Goal: Information Seeking & Learning: Learn about a topic

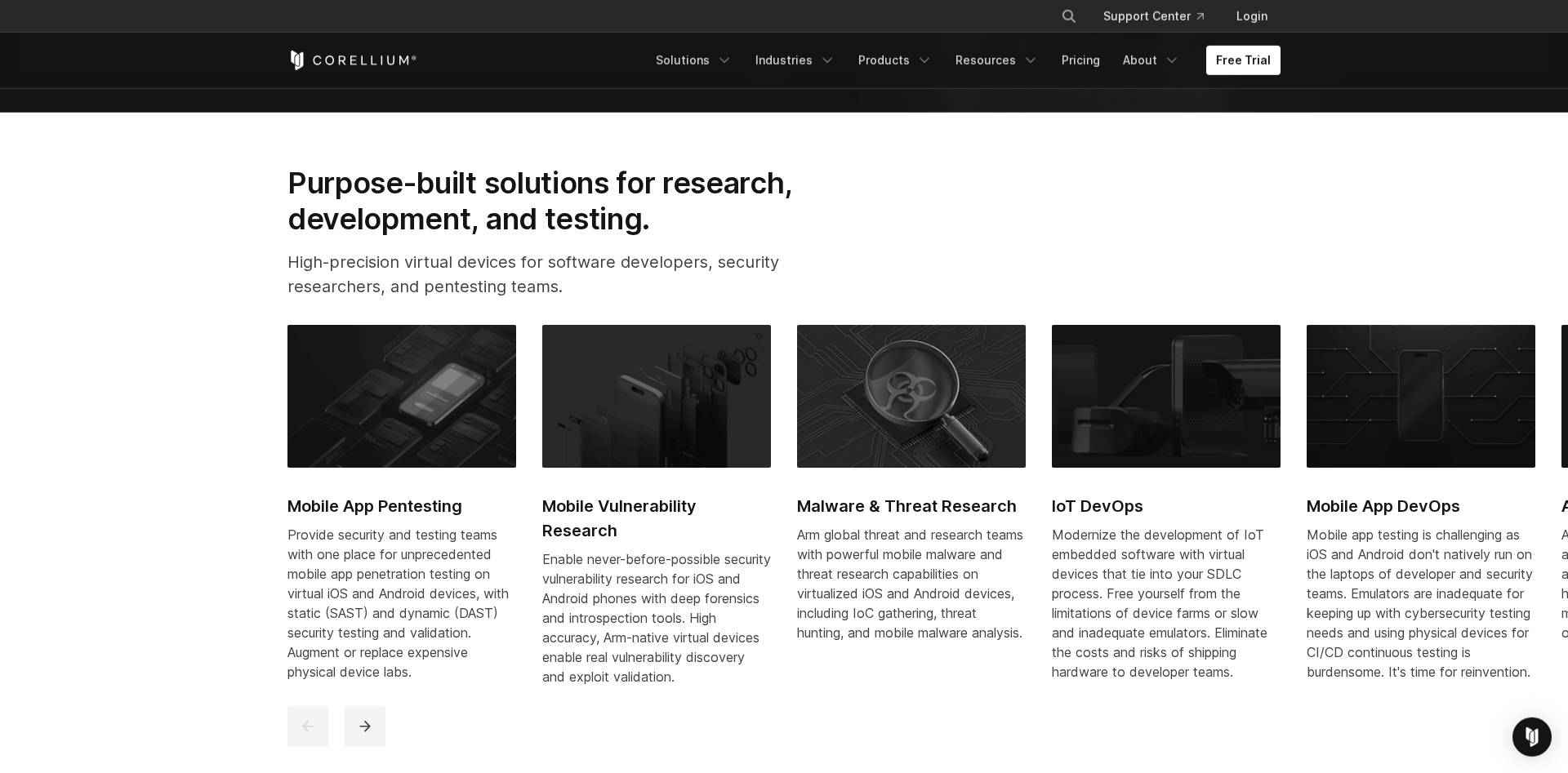
scroll to position [758, 0]
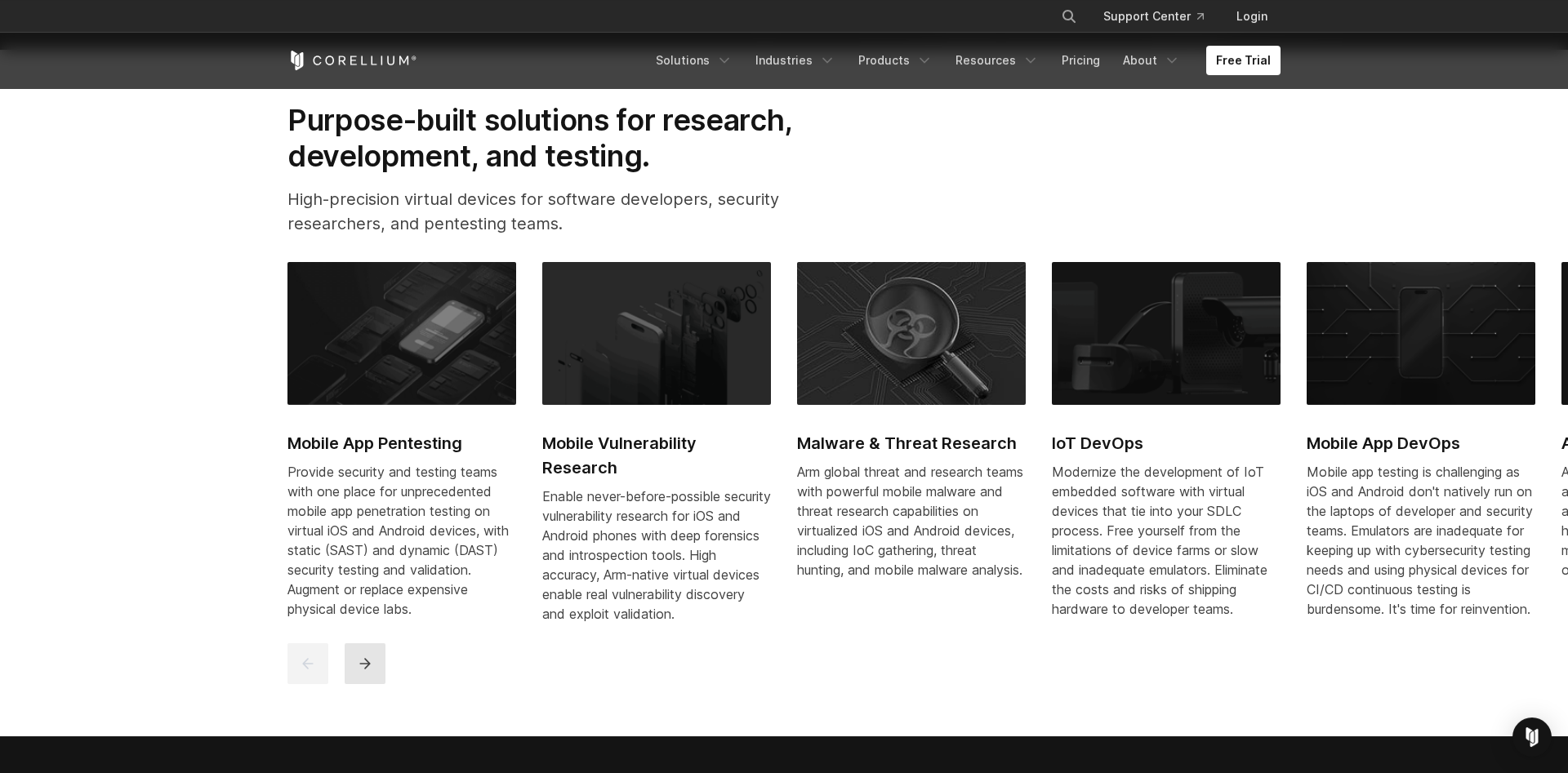
click at [353, 679] on button "next" at bounding box center [365, 663] width 41 height 41
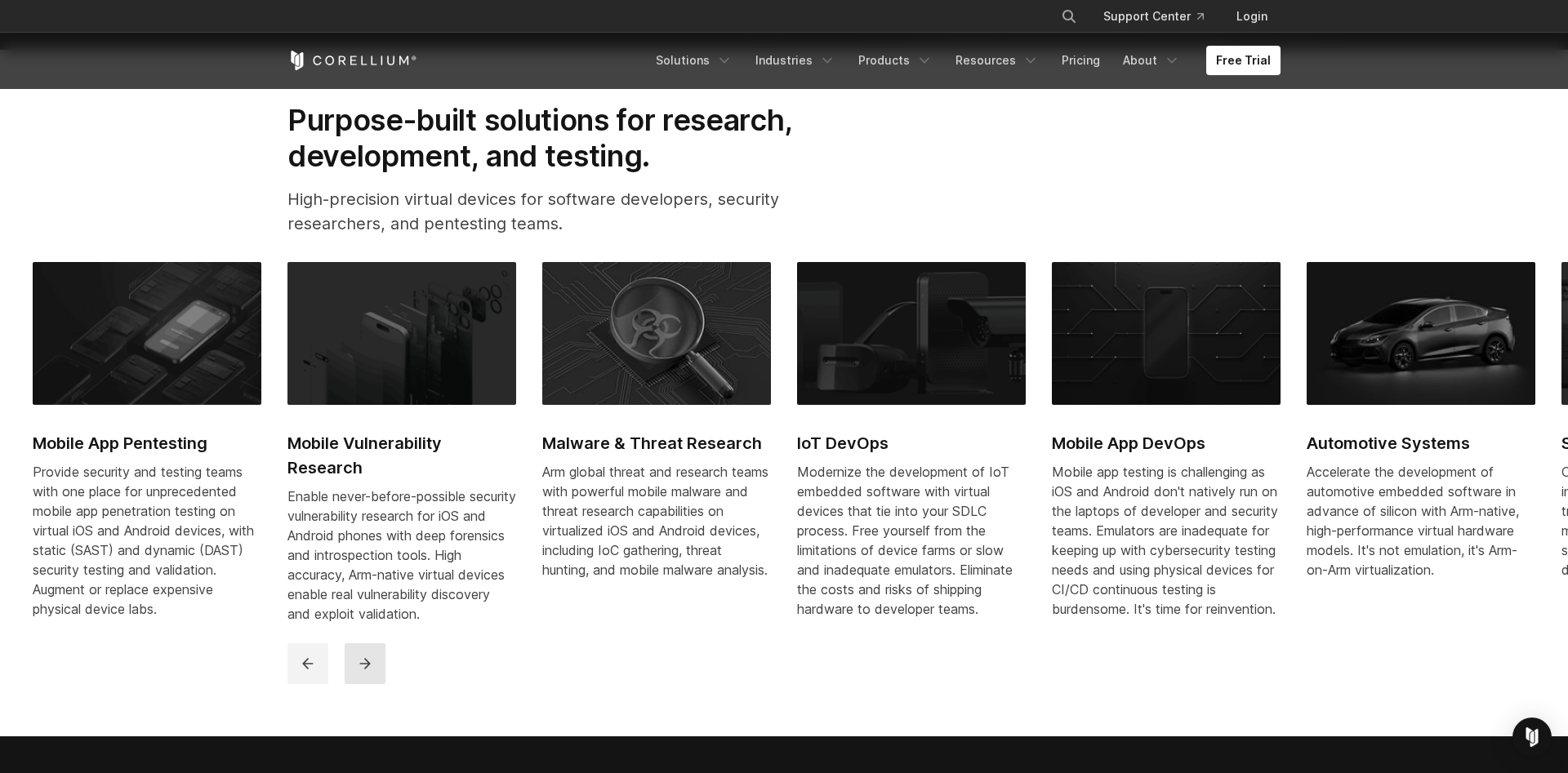
click at [353, 679] on button "next" at bounding box center [365, 663] width 41 height 41
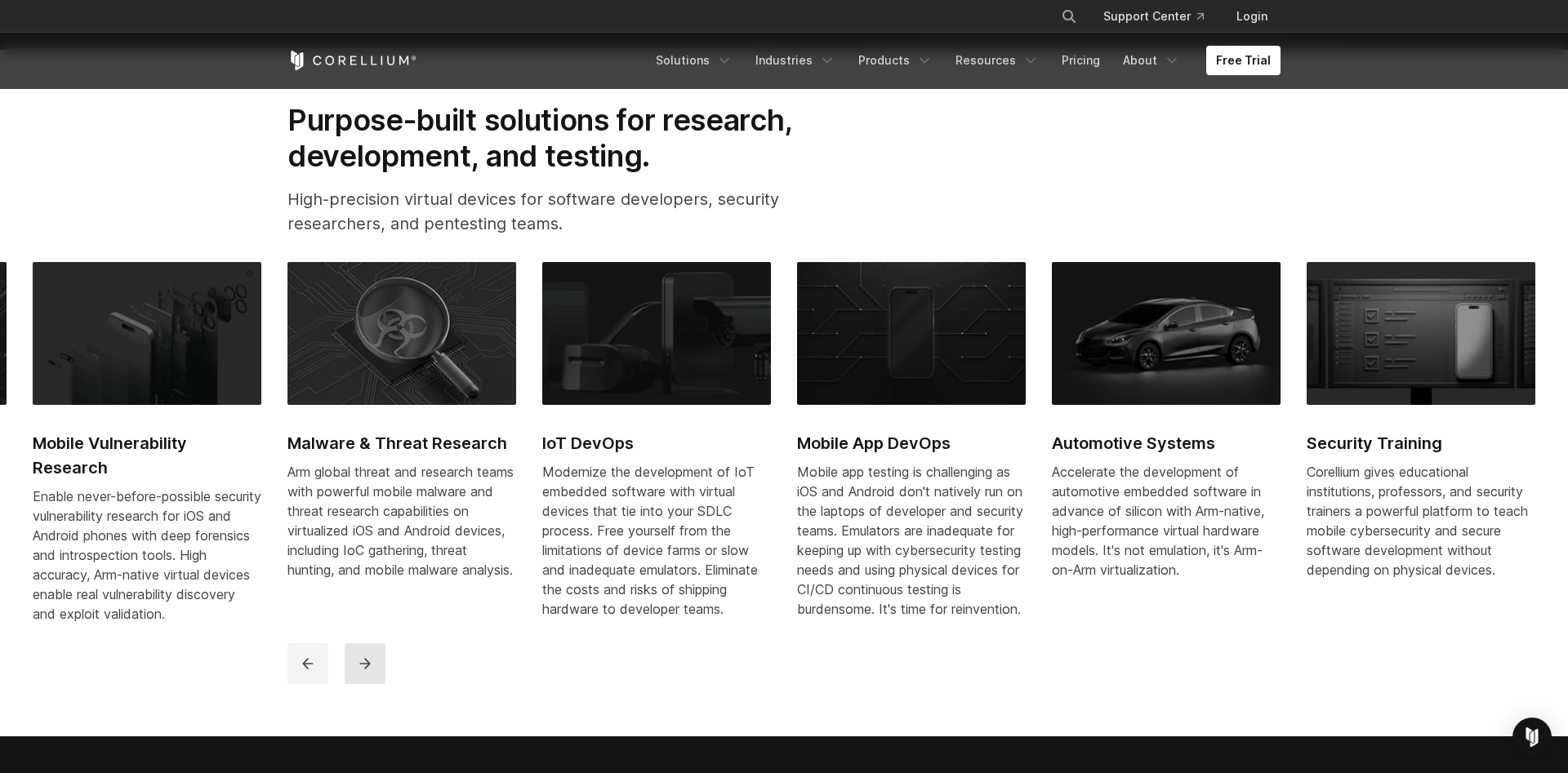
click at [353, 679] on button "next" at bounding box center [365, 663] width 41 height 41
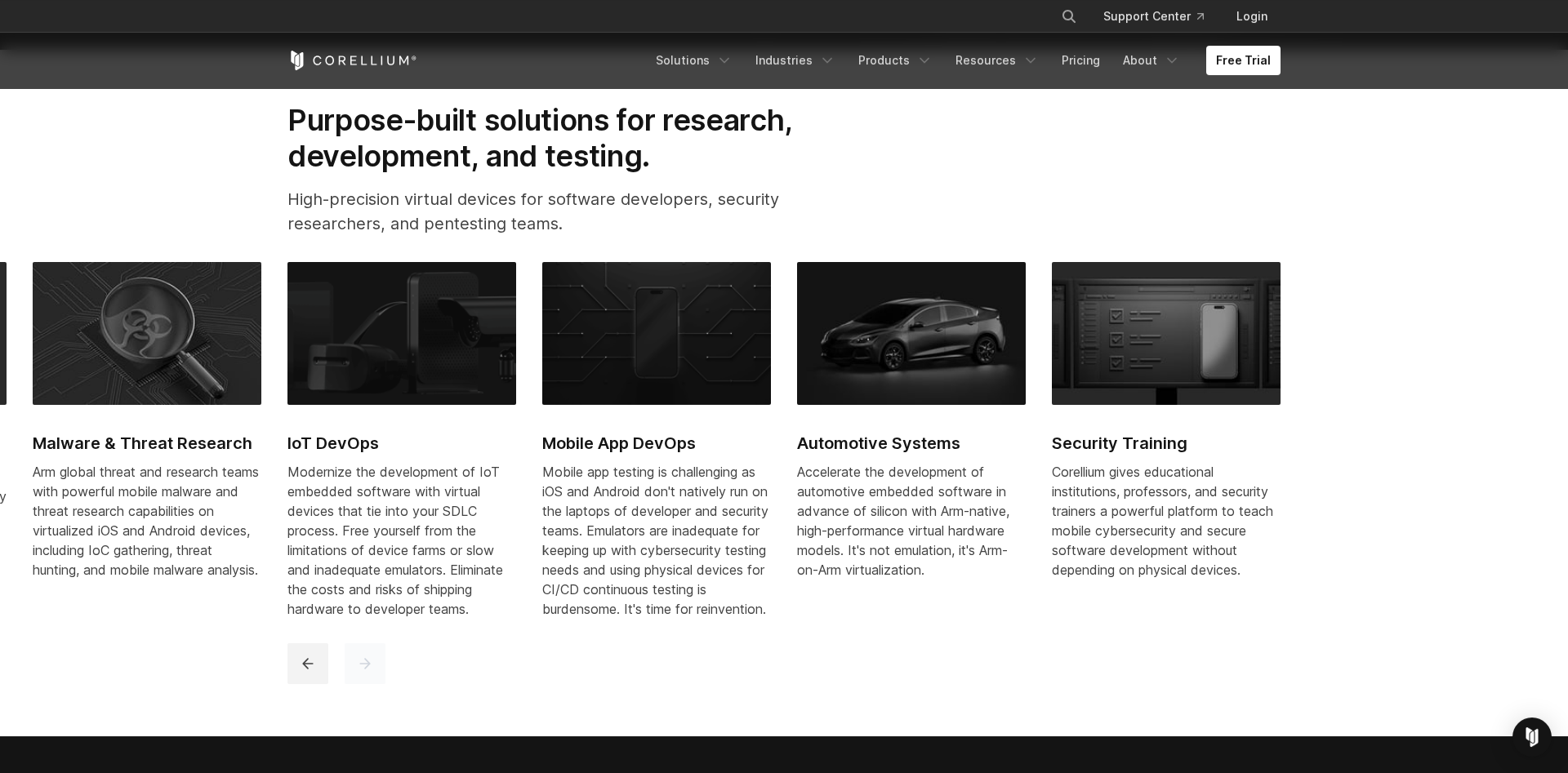
click at [353, 679] on button "next" at bounding box center [365, 663] width 41 height 41
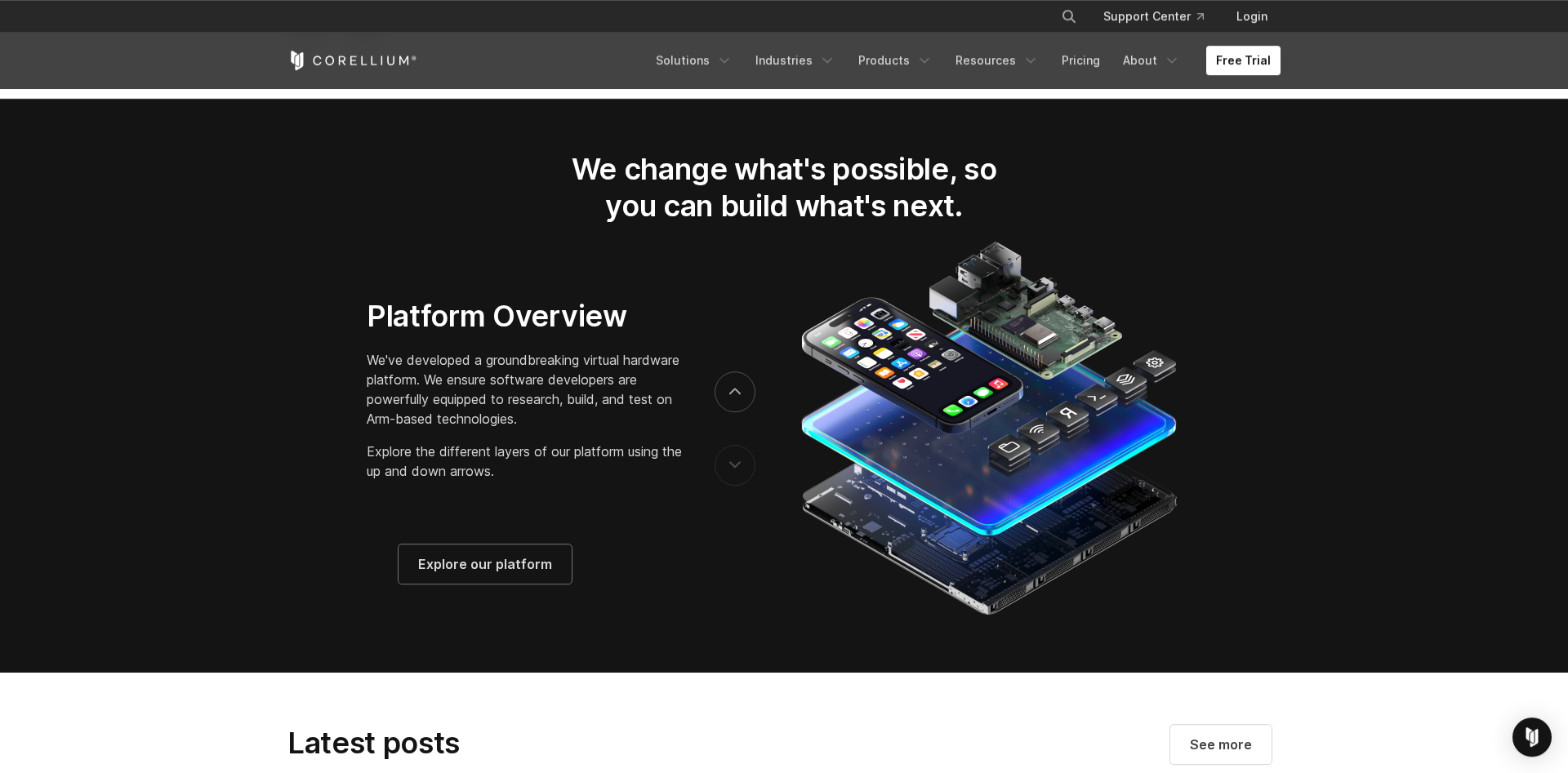
scroll to position [2559, 0]
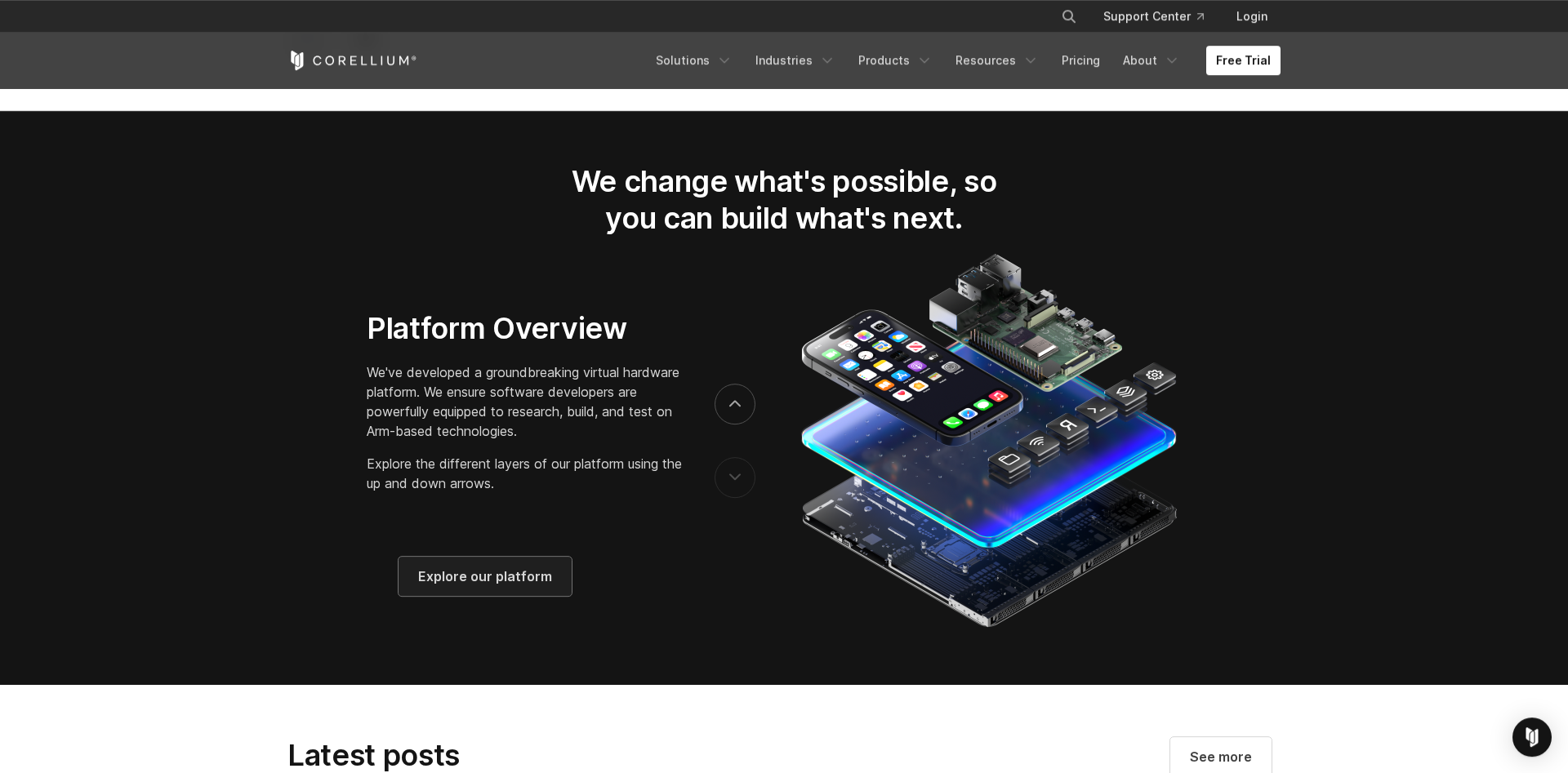
click at [480, 587] on span "Explore our platform" at bounding box center [485, 577] width 134 height 20
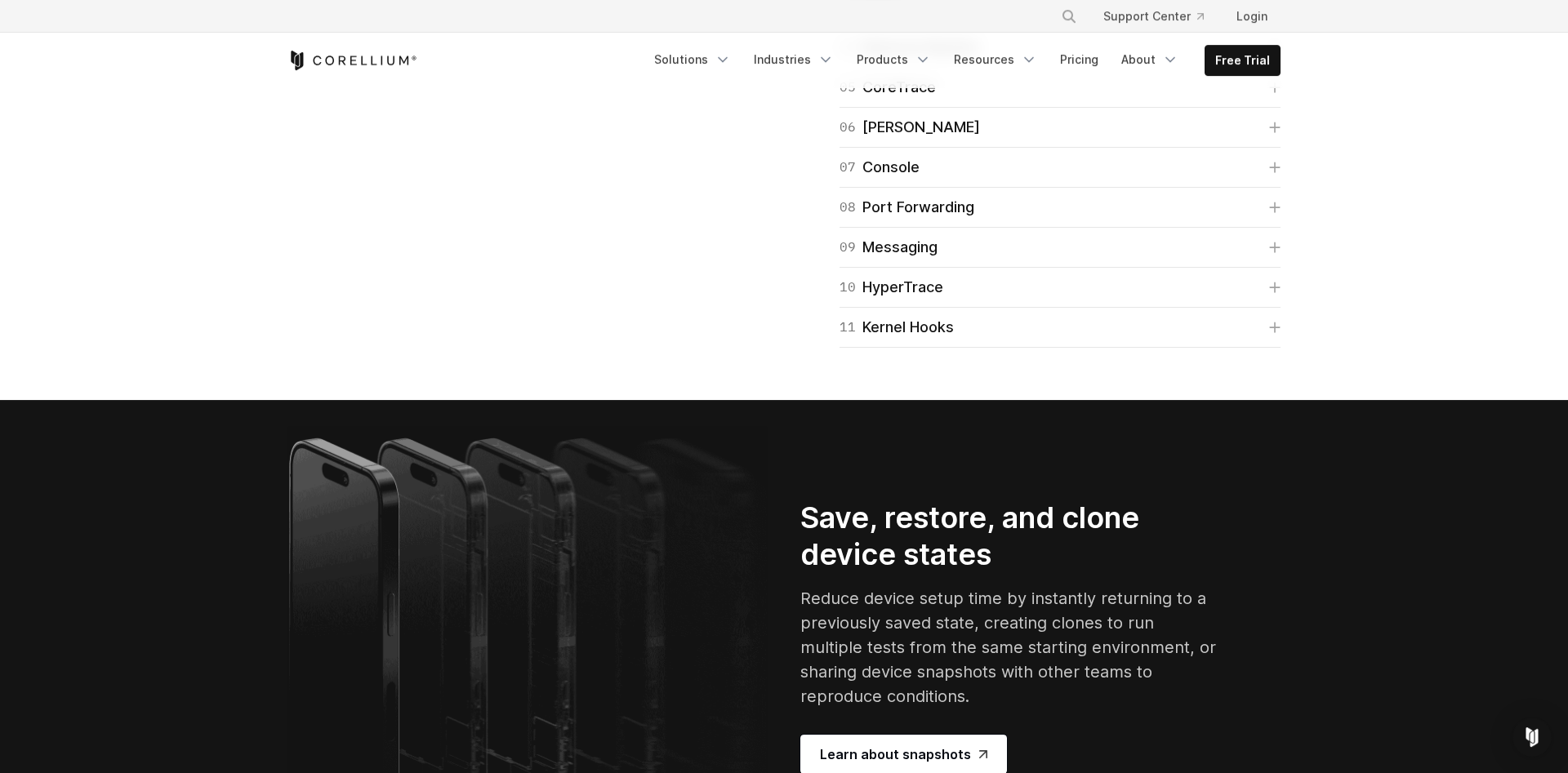
scroll to position [2728, 0]
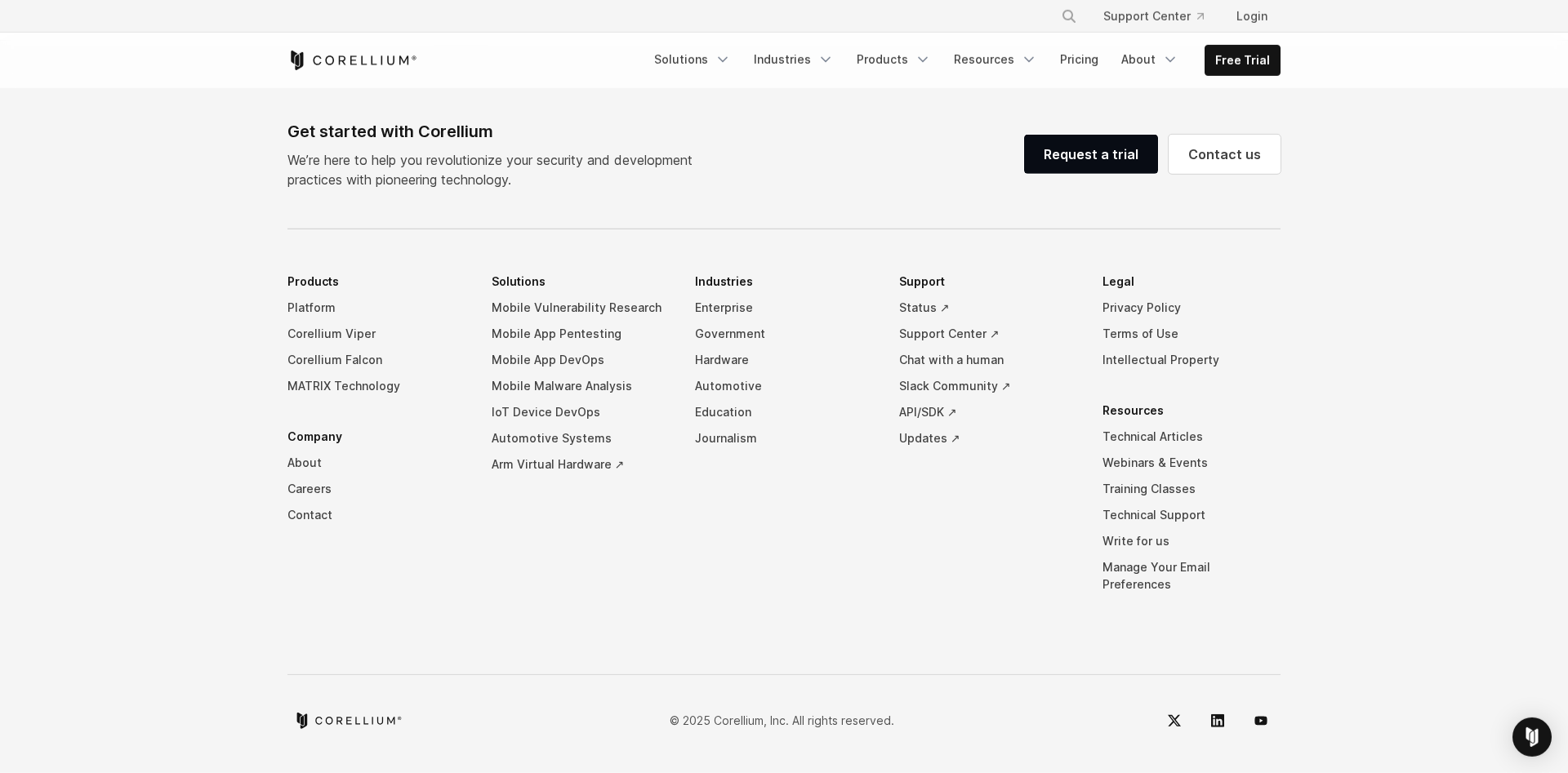
scroll to position [7660, 0]
click at [550, 452] on link "Automotive Systems" at bounding box center [581, 438] width 178 height 26
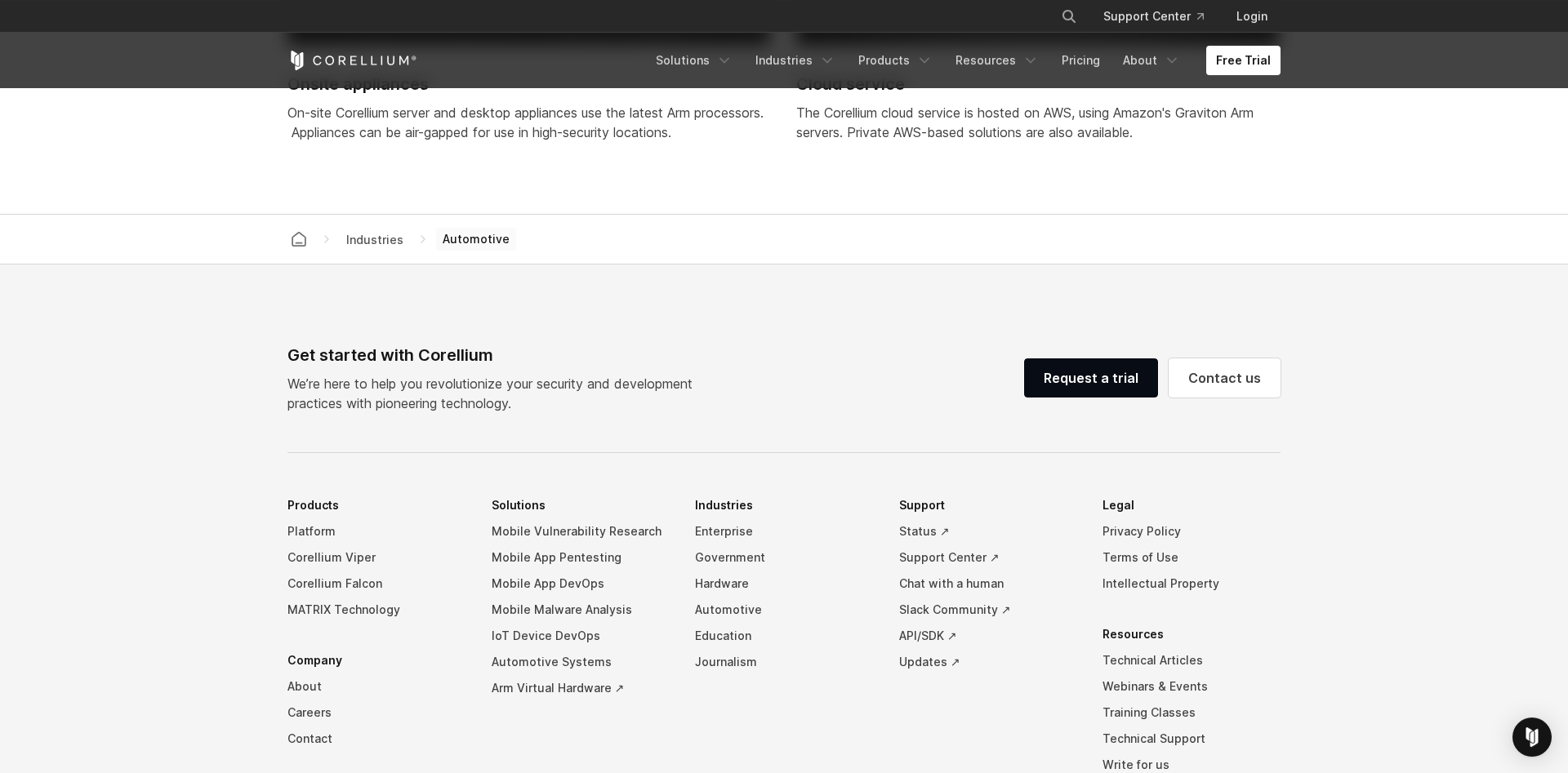
scroll to position [4506, 0]
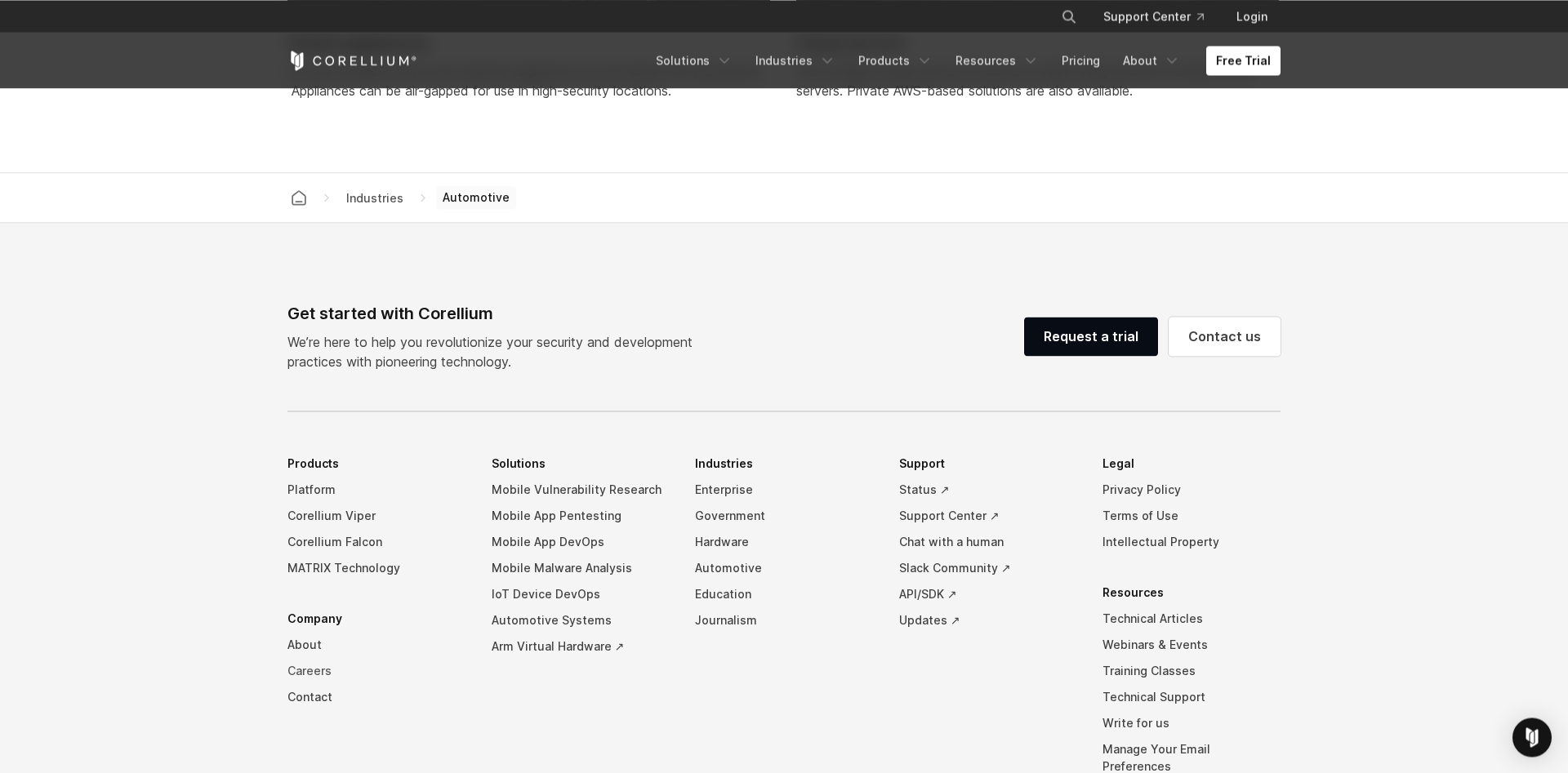
click at [313, 671] on link "Careers" at bounding box center [377, 671] width 178 height 26
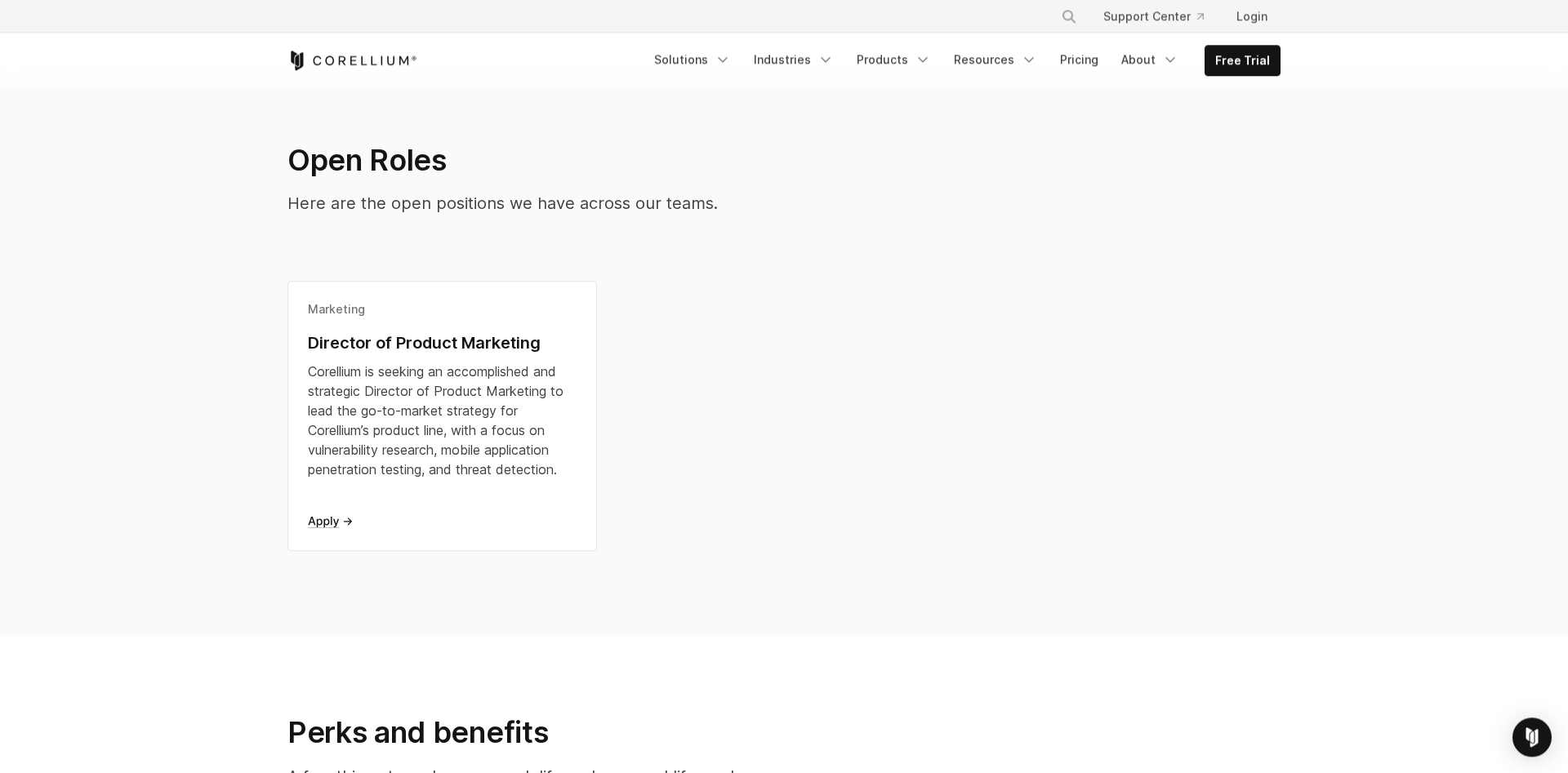
scroll to position [327, 0]
click at [327, 517] on div "Marketing Director of Product Marketing Corellium is seeking an accomplished an…" at bounding box center [442, 410] width 269 height 215
click at [904, 60] on link "Products" at bounding box center [894, 59] width 94 height 30
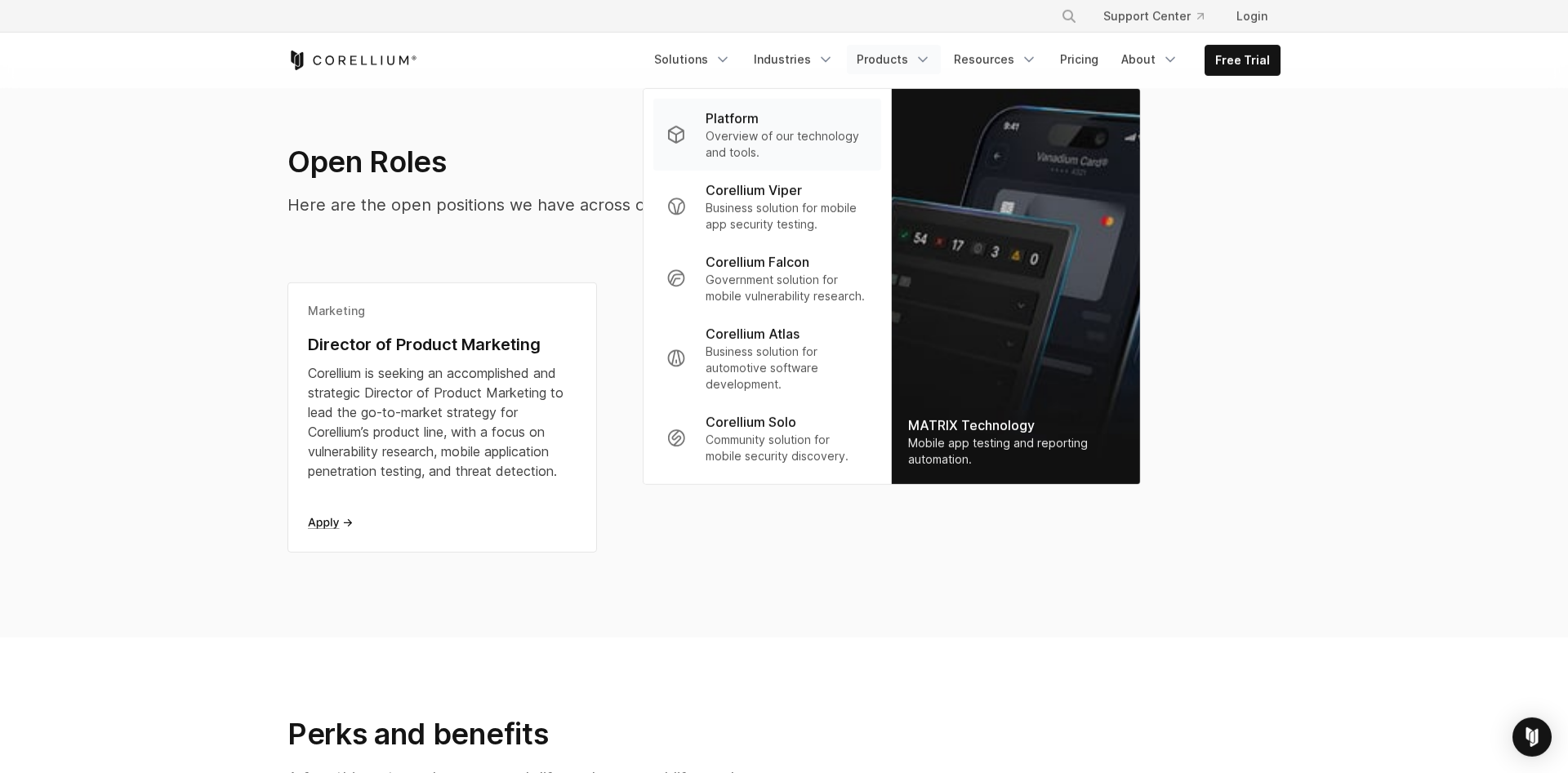
click at [774, 135] on p "Overview of our technology and tools." at bounding box center [787, 144] width 163 height 33
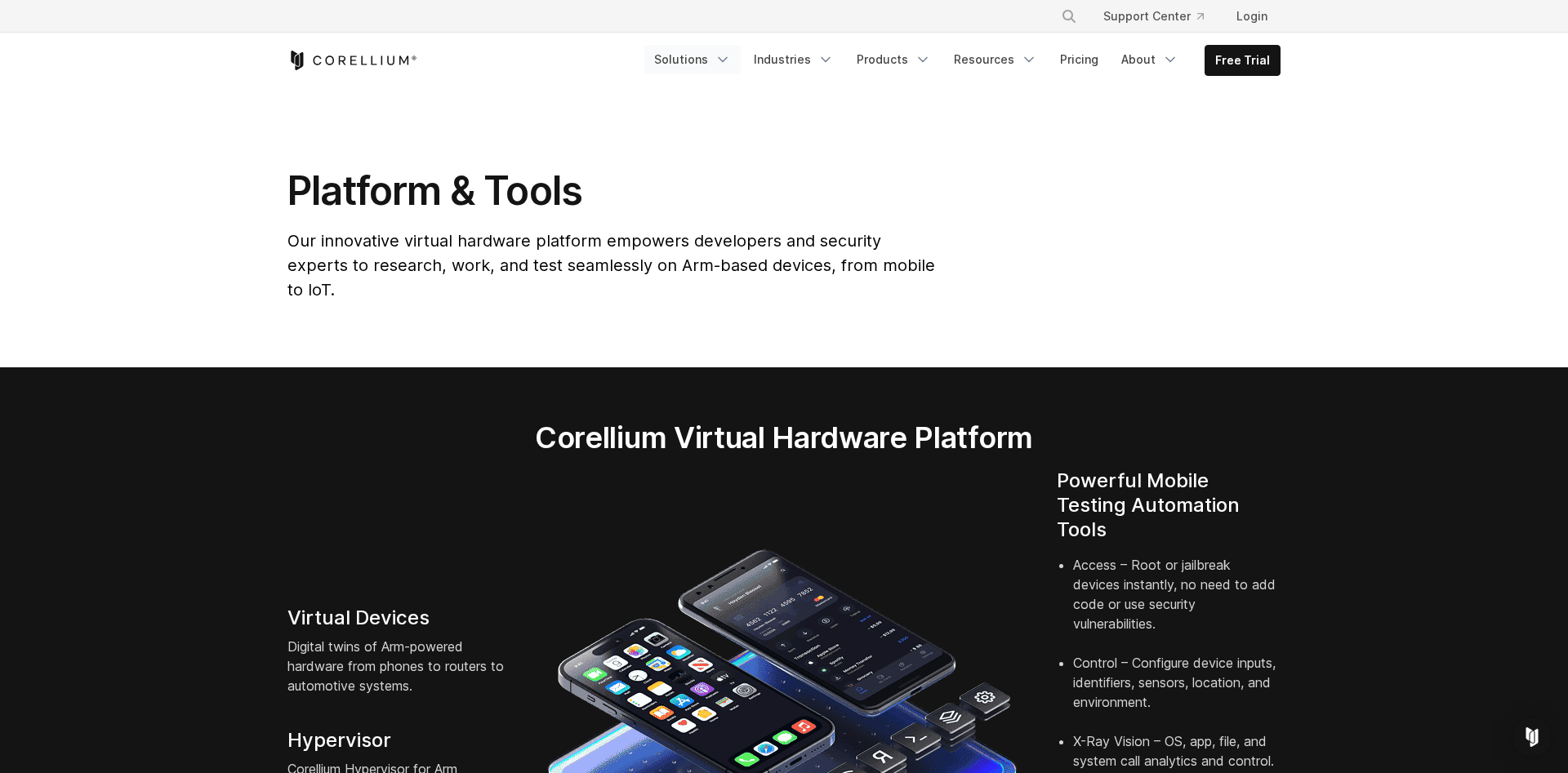
click at [723, 60] on link "Solutions" at bounding box center [692, 59] width 96 height 30
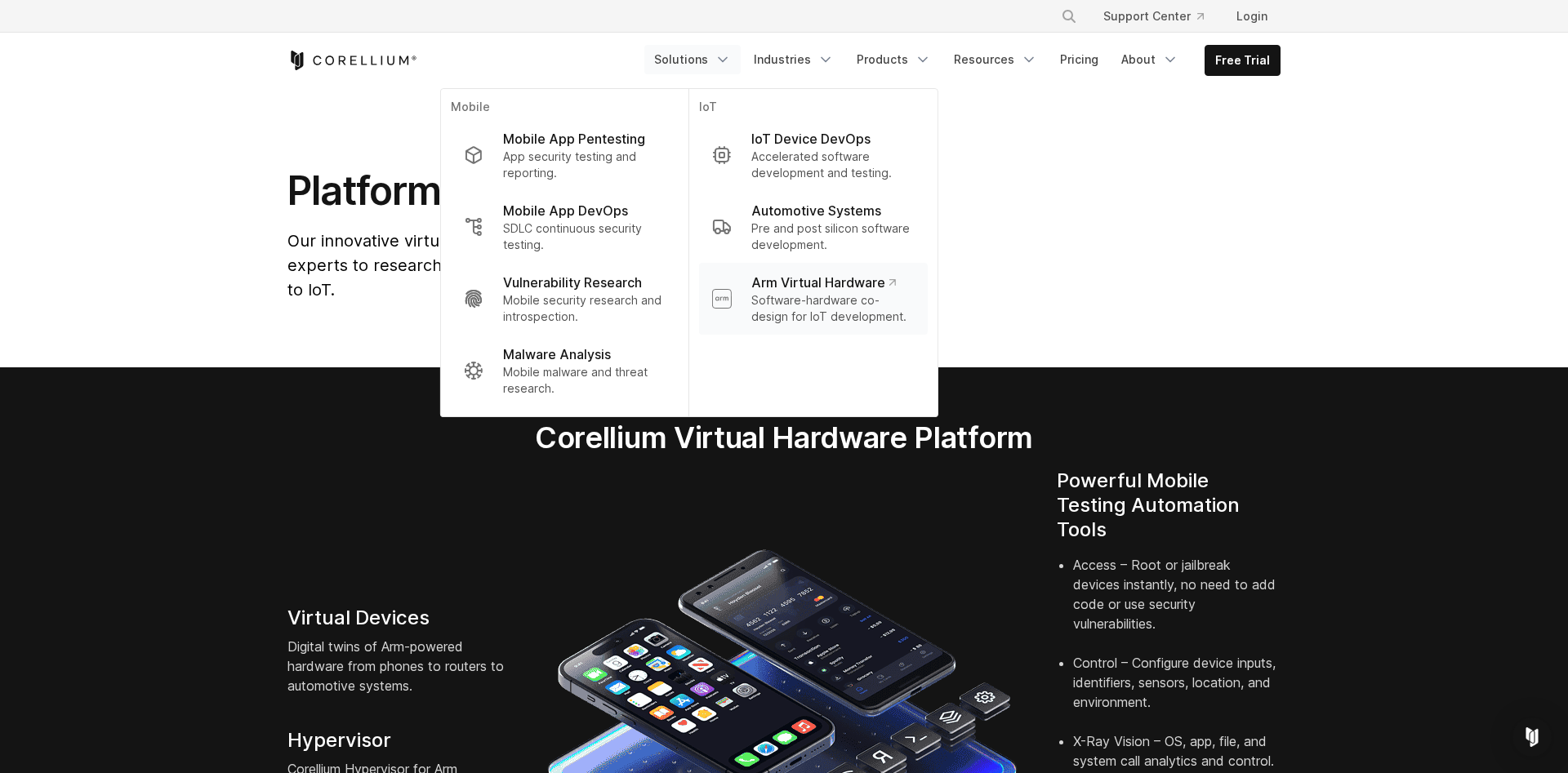
click at [876, 275] on p "Arm Virtual Hardware" at bounding box center [824, 282] width 145 height 20
